Goal: Task Accomplishment & Management: Manage account settings

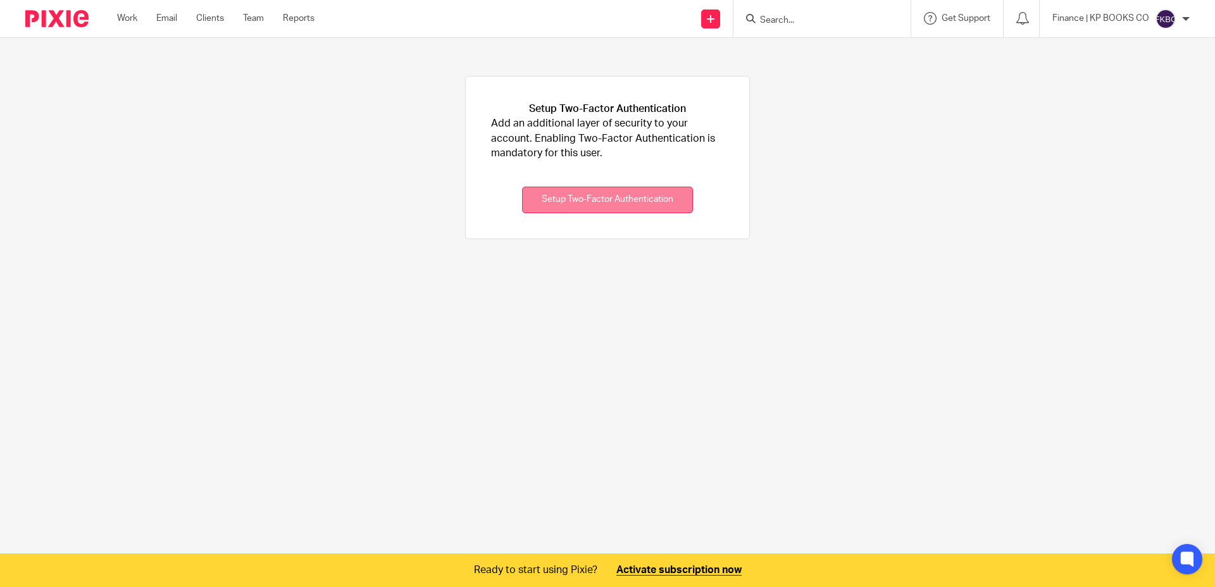
click at [594, 209] on button "Setup Two-Factor Authentication" at bounding box center [607, 200] width 171 height 27
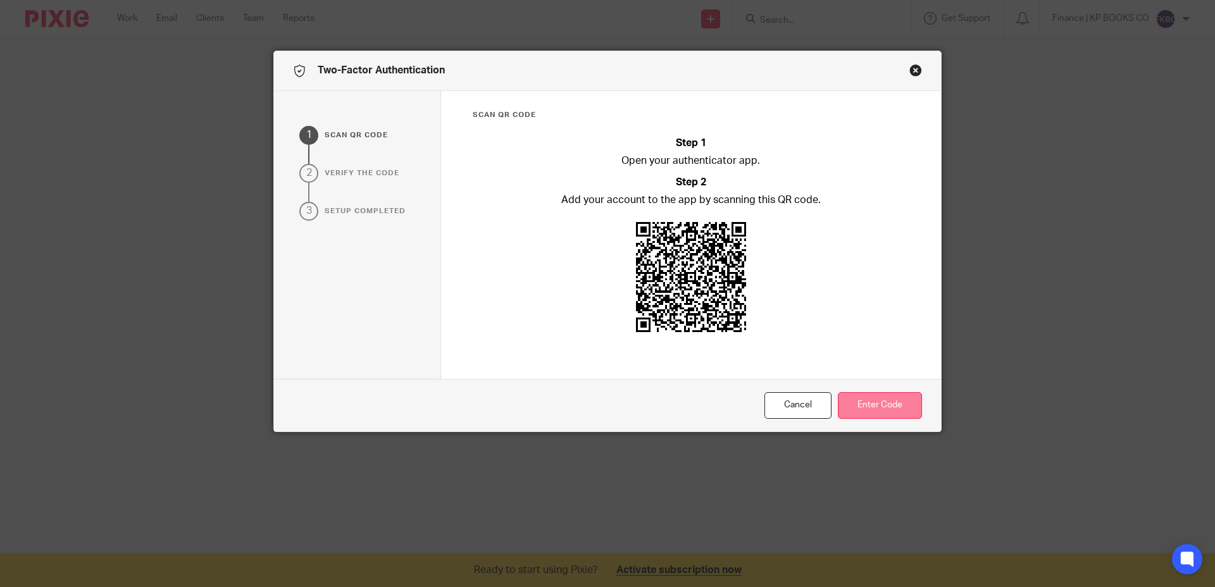
click at [873, 408] on button "Enter Code" at bounding box center [880, 405] width 84 height 27
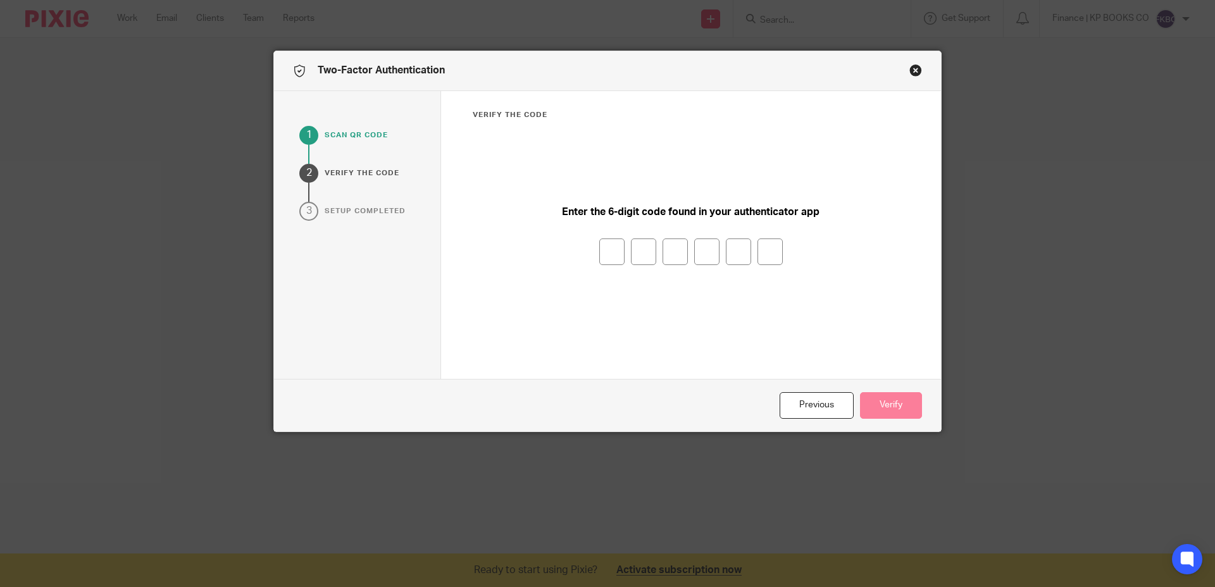
click at [608, 258] on input "number" at bounding box center [611, 252] width 25 height 27
type input "6"
type input "1"
type input "6"
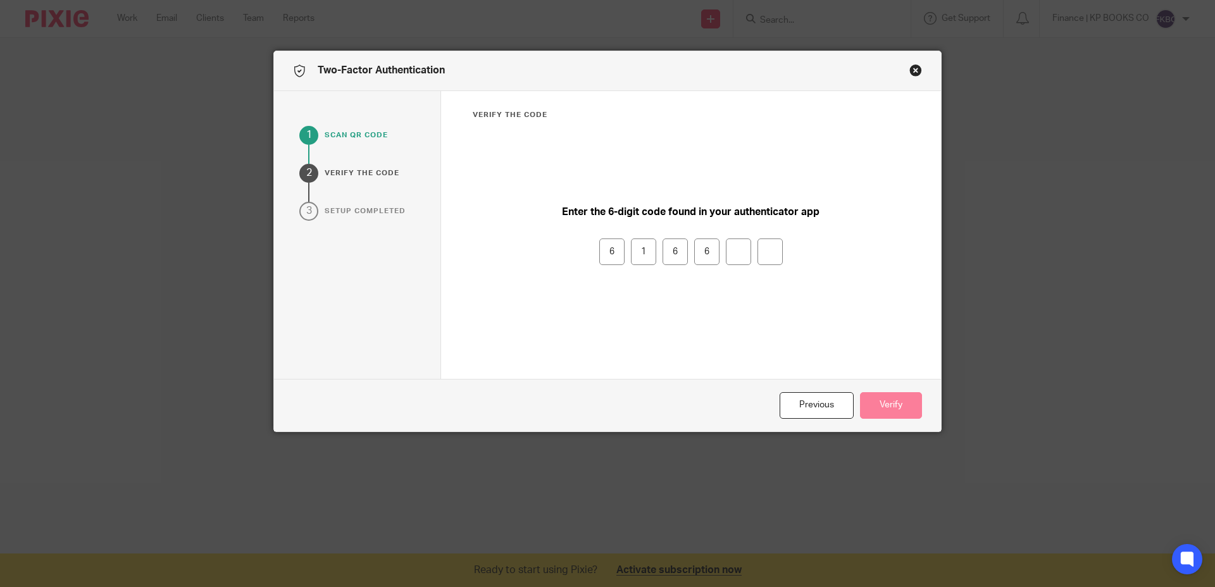
type input "7"
drag, startPoint x: 612, startPoint y: 254, endPoint x: 782, endPoint y: 263, distance: 170.5
click at [782, 263] on div "6 1 6 6 7" at bounding box center [691, 252] width 437 height 27
click at [733, 251] on input "7" at bounding box center [738, 252] width 25 height 27
click at [736, 253] on input "number" at bounding box center [738, 252] width 25 height 27
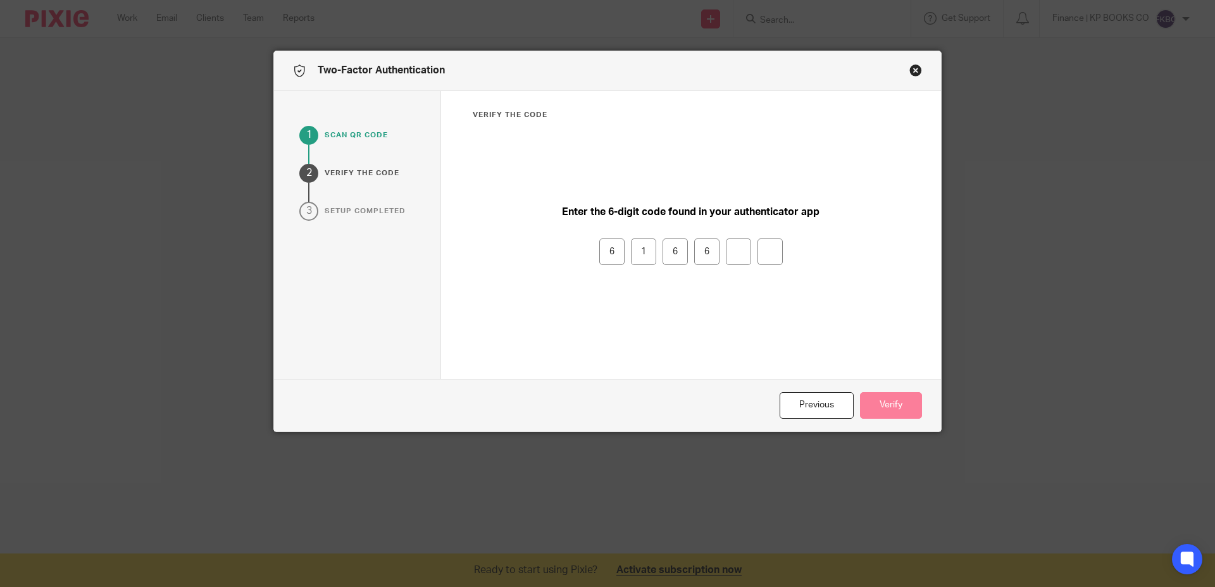
type input "6"
type input "7"
click at [889, 404] on button "Verify" at bounding box center [891, 405] width 62 height 27
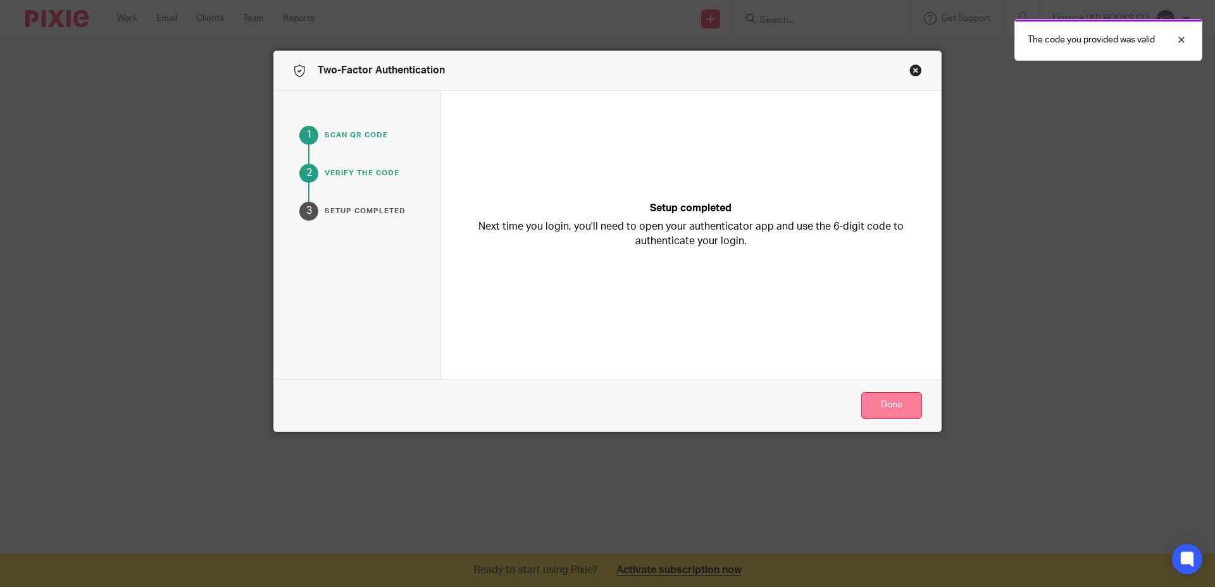
click at [889, 404] on button "Done" at bounding box center [892, 405] width 61 height 27
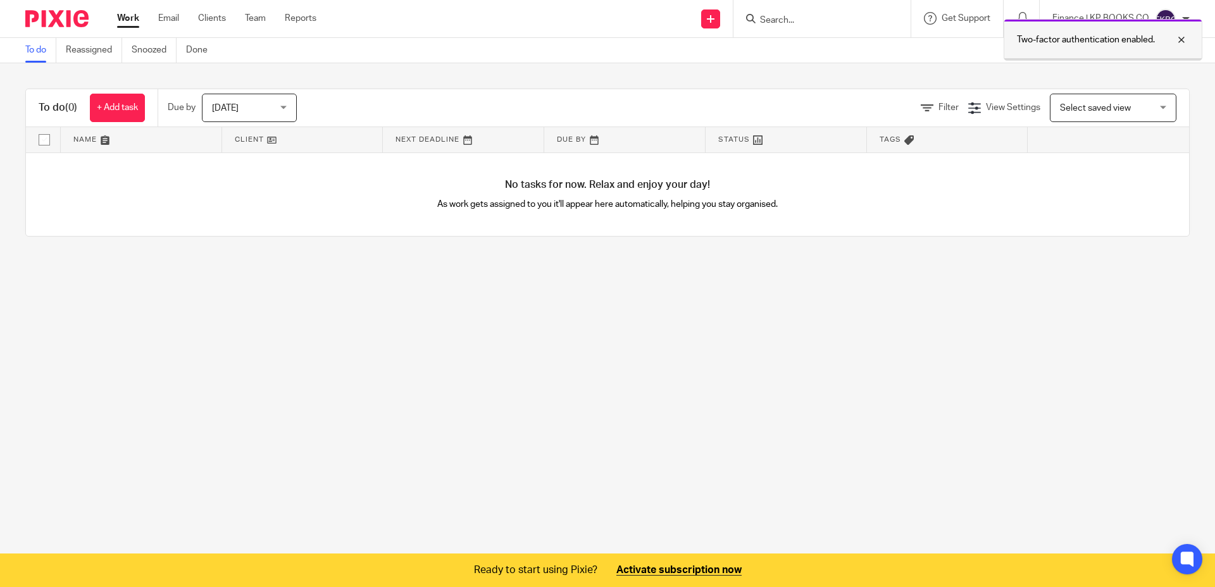
click at [1179, 39] on div at bounding box center [1172, 39] width 34 height 15
click at [1181, 21] on div "Finance | KP BOOKS CO" at bounding box center [1121, 19] width 137 height 20
click at [1150, 68] on span "Email integration" at bounding box center [1150, 69] width 66 height 9
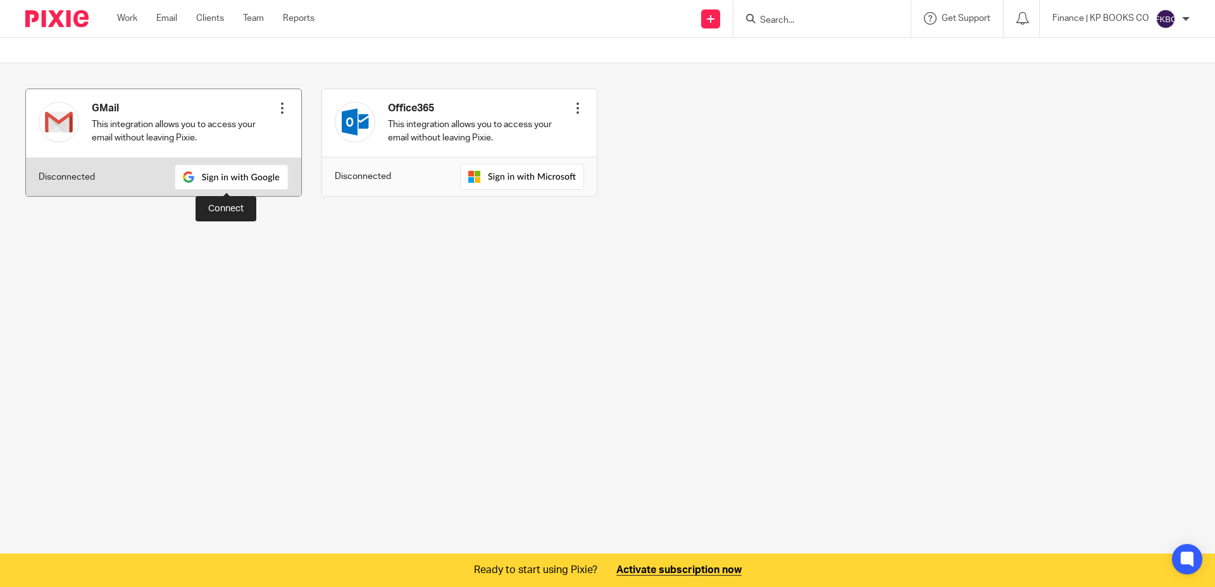
click at [227, 181] on img at bounding box center [232, 177] width 114 height 25
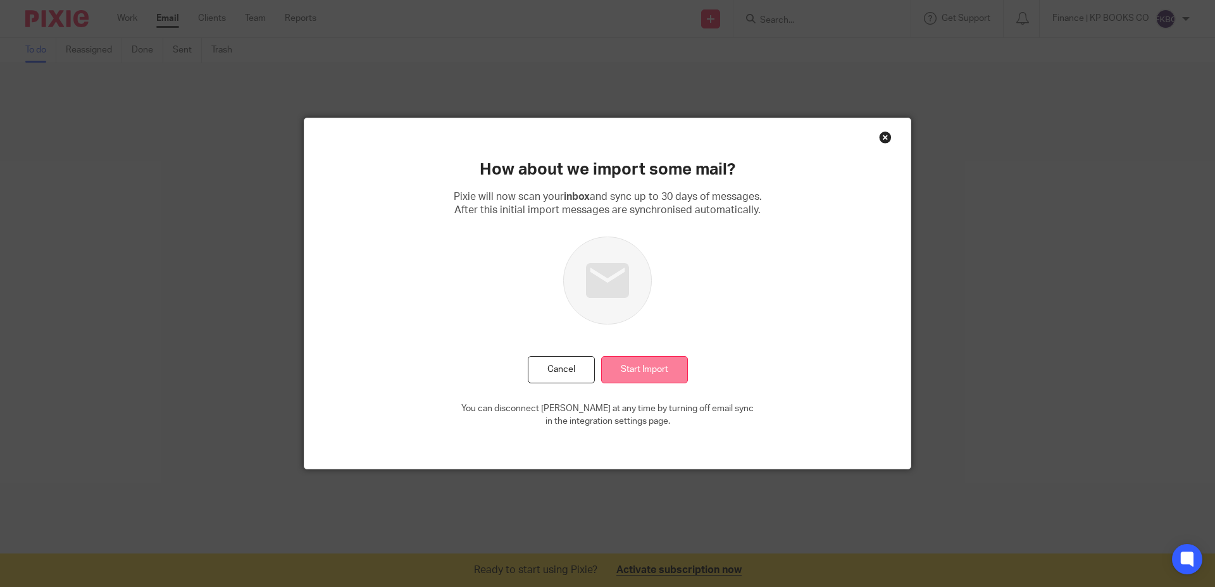
click at [646, 375] on input "Start Import" at bounding box center [644, 369] width 87 height 27
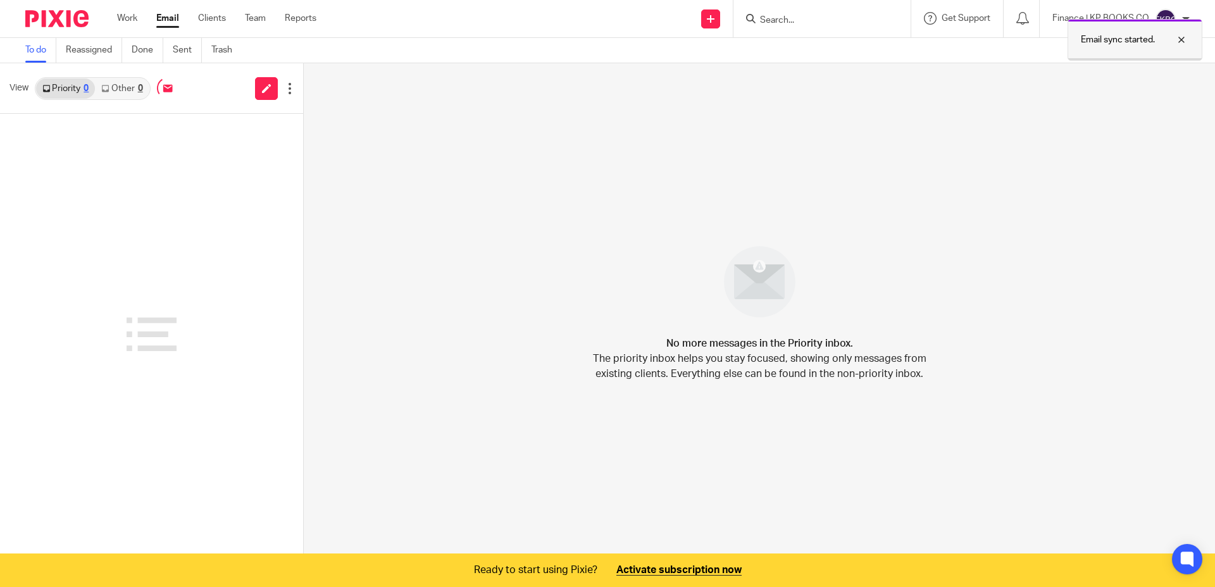
click at [1182, 42] on div at bounding box center [1172, 39] width 34 height 15
click at [1185, 17] on div at bounding box center [1186, 19] width 8 height 8
click at [1139, 89] on span "Logout" at bounding box center [1131, 88] width 28 height 9
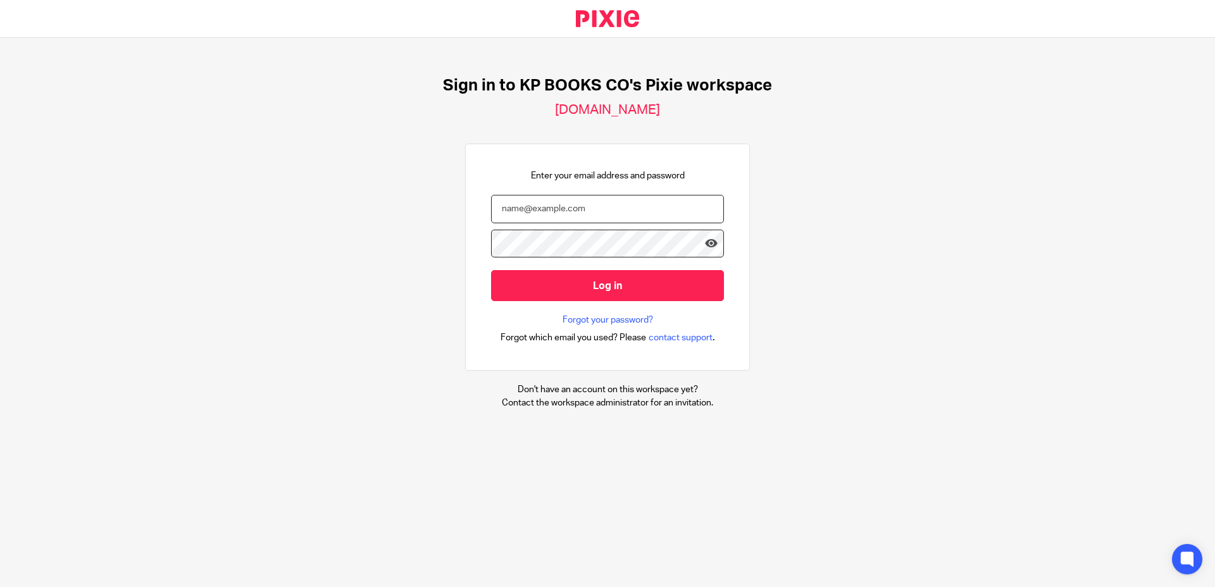
click at [527, 213] on input "email" at bounding box center [607, 209] width 233 height 28
type input "[PERSON_NAME][EMAIL_ADDRESS][DOMAIN_NAME]"
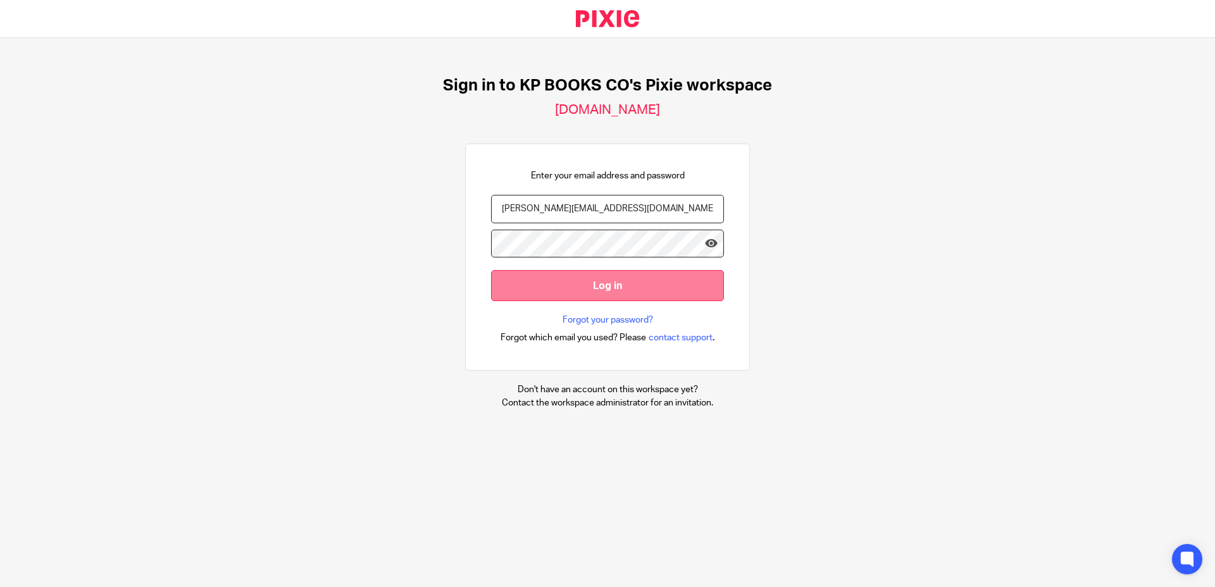
click at [559, 292] on input "Log in" at bounding box center [607, 285] width 233 height 31
